Goal: Task Accomplishment & Management: Manage account settings

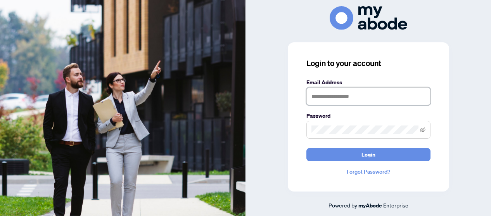
click at [308, 98] on input "text" at bounding box center [369, 96] width 124 height 18
type input "**********"
click at [307, 148] on button "Login" at bounding box center [369, 154] width 124 height 13
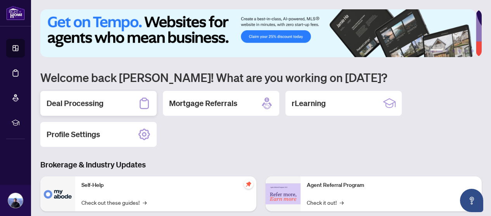
click at [92, 101] on h2 "Deal Processing" at bounding box center [75, 103] width 57 height 11
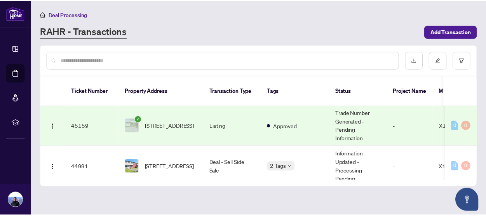
scroll to position [194, 0]
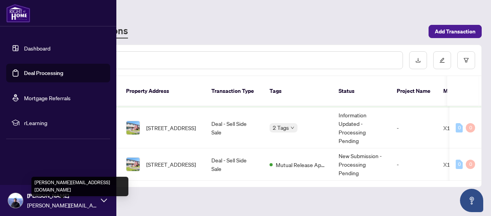
click at [43, 201] on span "[PERSON_NAME][EMAIL_ADDRESS][DOMAIN_NAME]" at bounding box center [62, 205] width 70 height 9
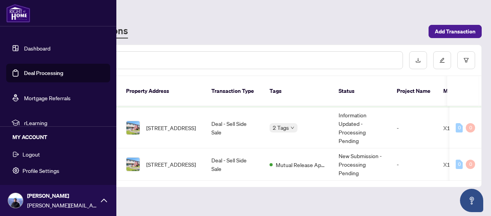
click at [29, 153] on span "Logout" at bounding box center [31, 154] width 17 height 12
